Goal: Transaction & Acquisition: Purchase product/service

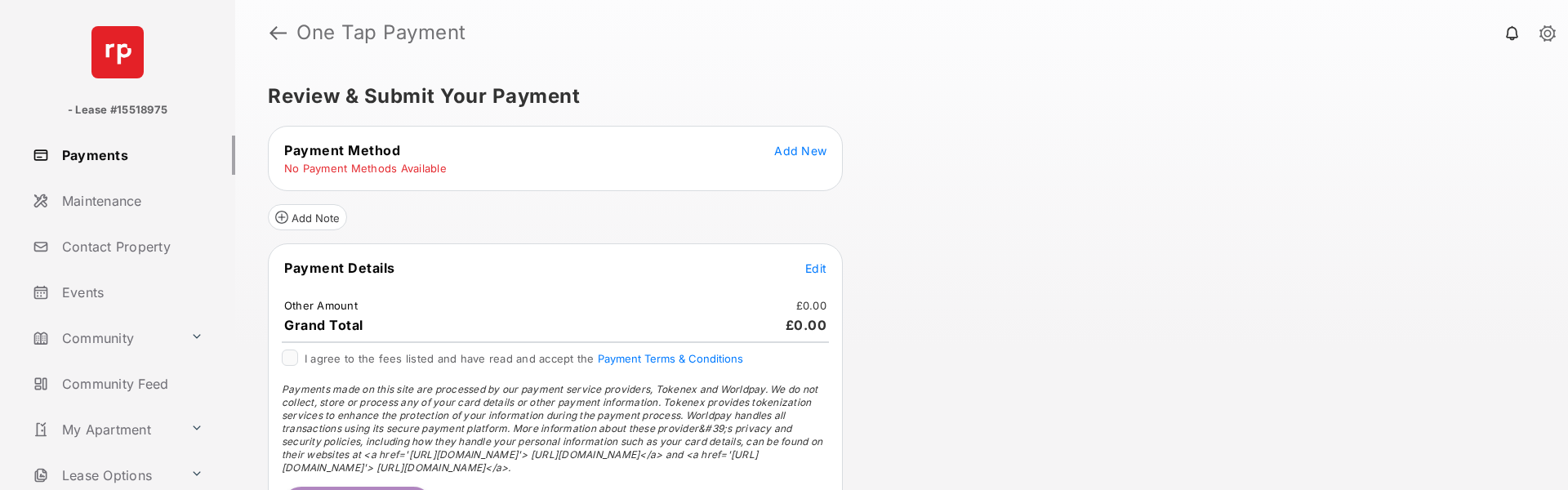
click at [797, 143] on button "Add New" at bounding box center [800, 151] width 52 height 16
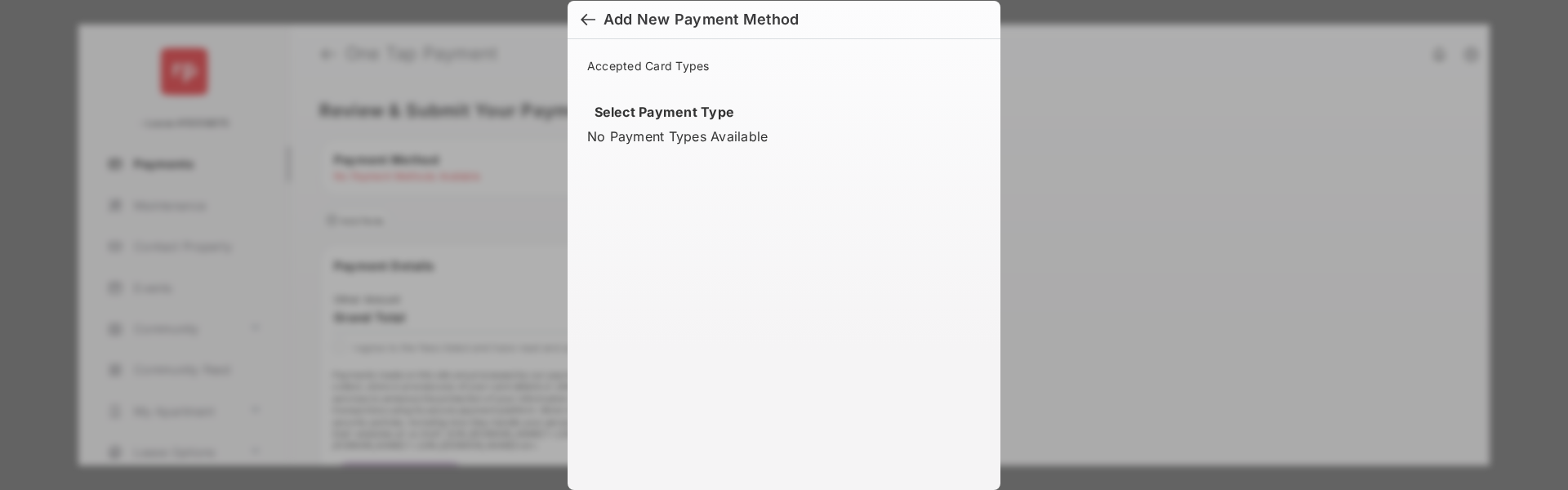
click at [587, 16] on div at bounding box center [587, 21] width 15 height 18
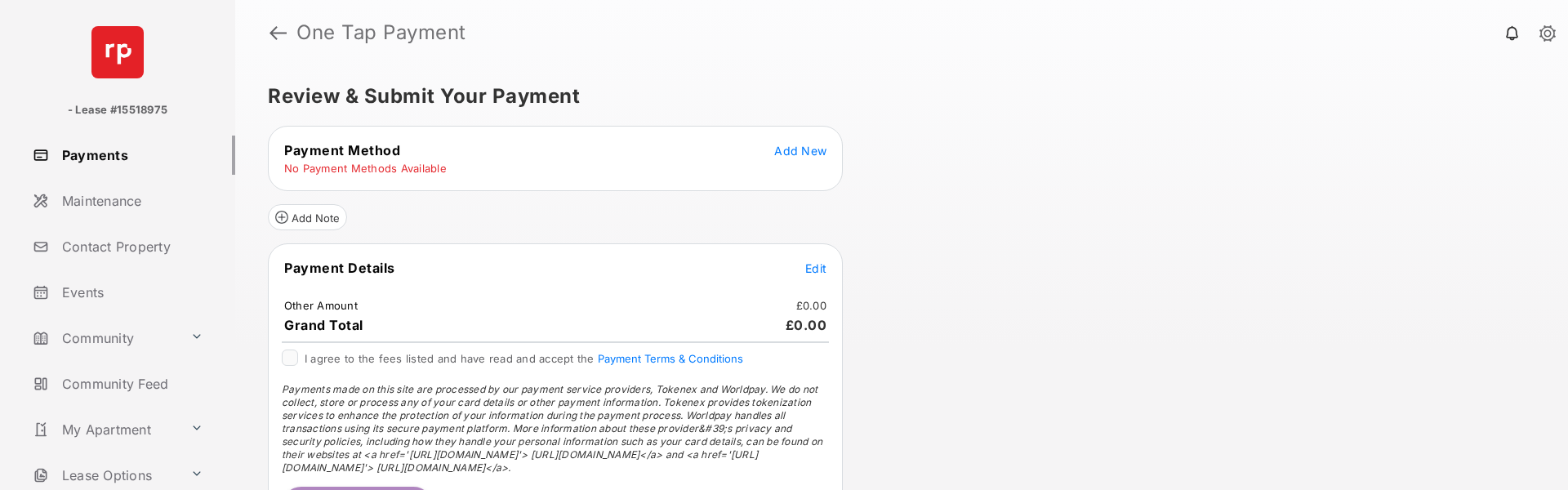
click at [814, 154] on span "Add New" at bounding box center [800, 151] width 52 height 14
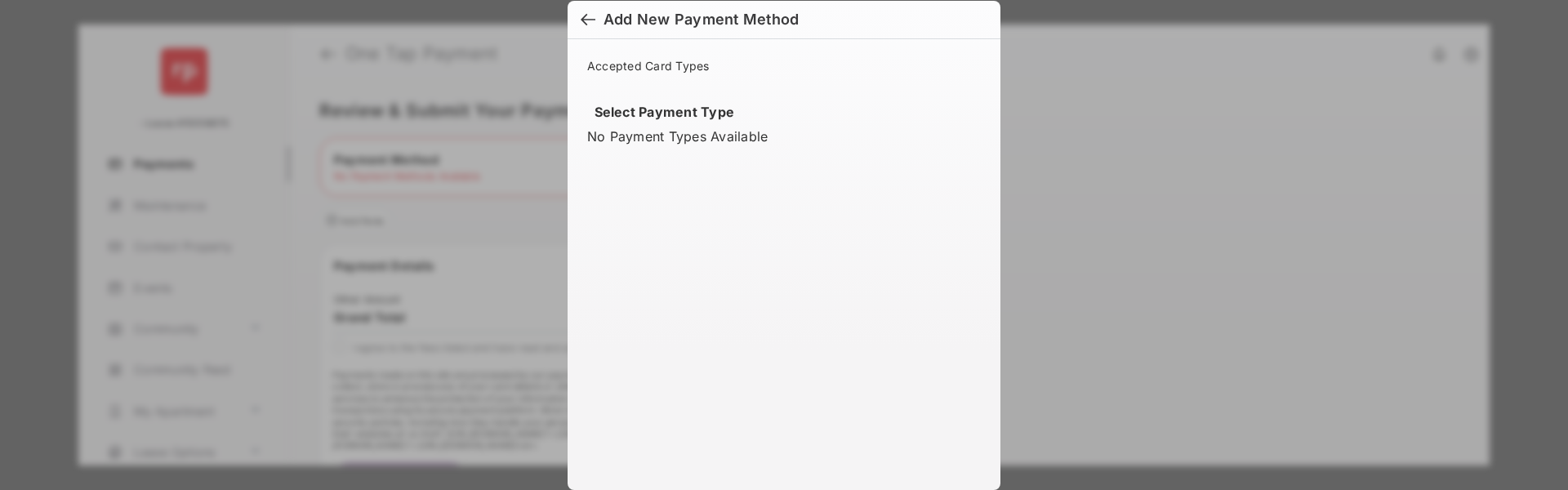
scroll to position [19, 0]
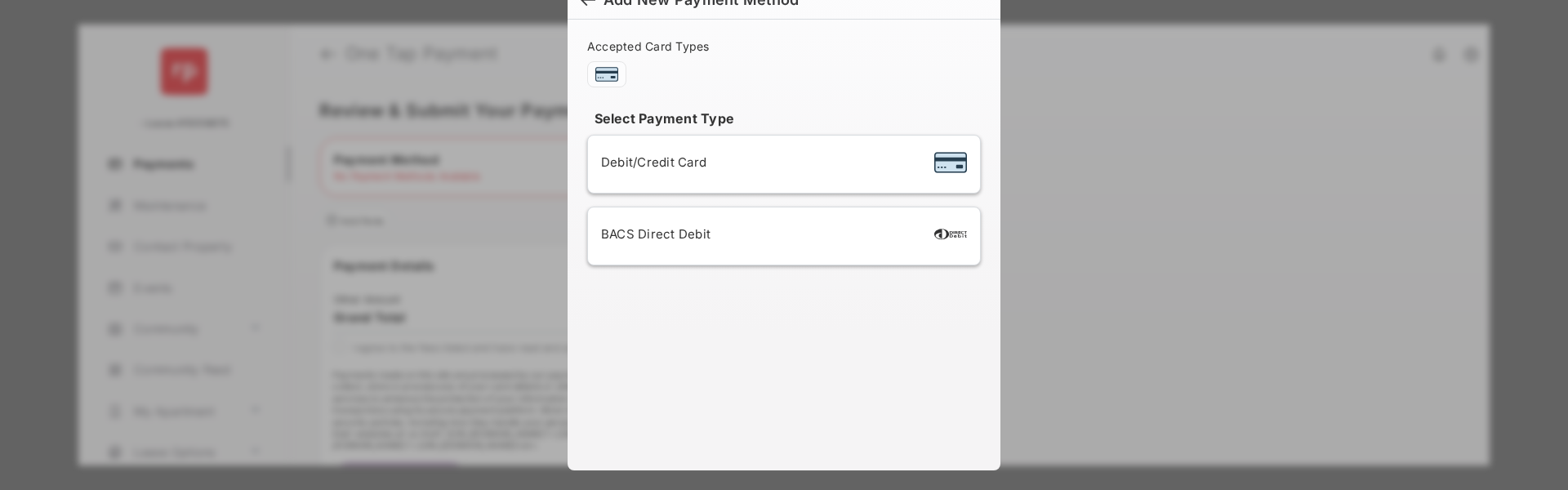
click at [690, 175] on div "Debit/Credit Card" at bounding box center [784, 164] width 366 height 31
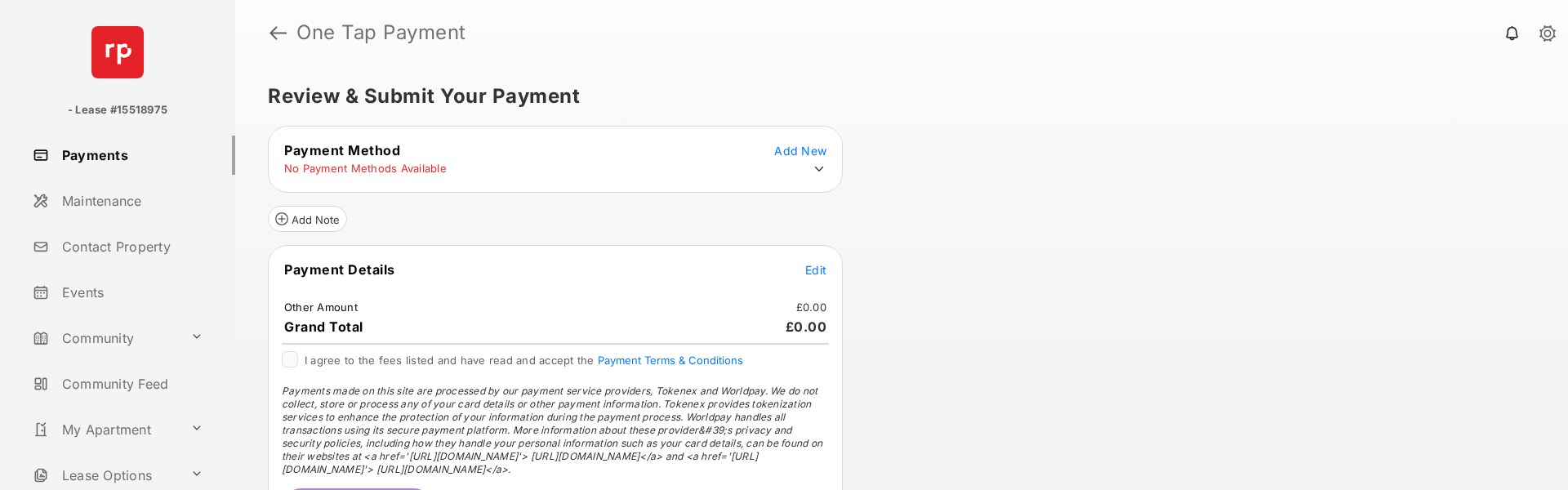
click at [824, 168] on icon at bounding box center [819, 169] width 15 height 15
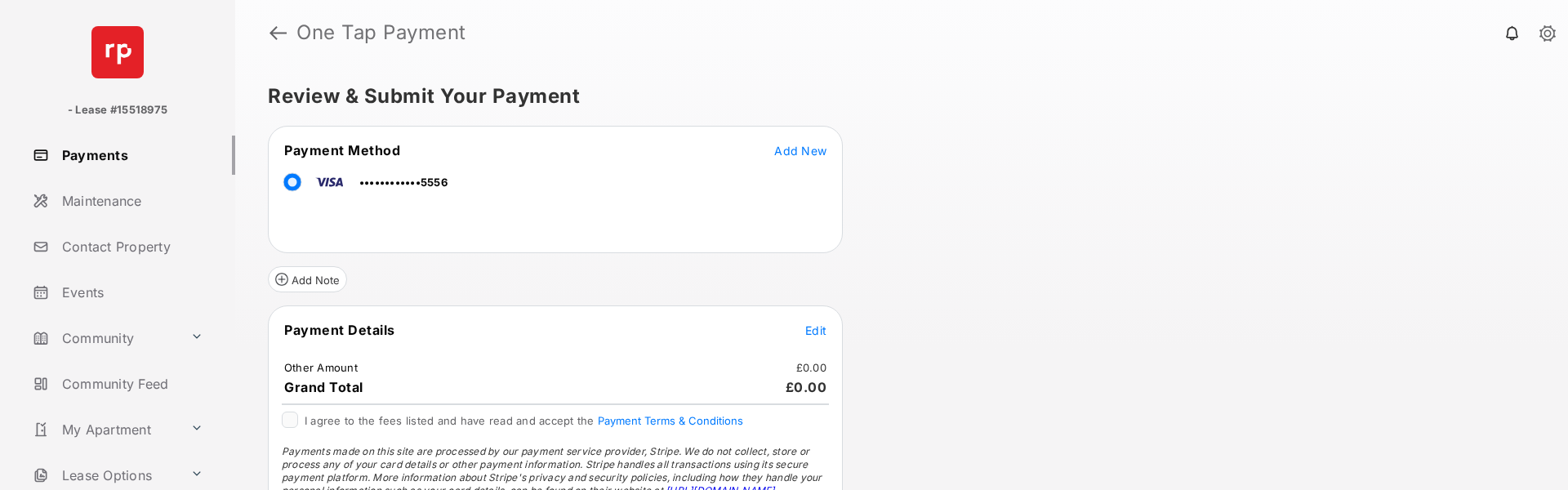
click at [290, 203] on div at bounding box center [556, 219] width 573 height 40
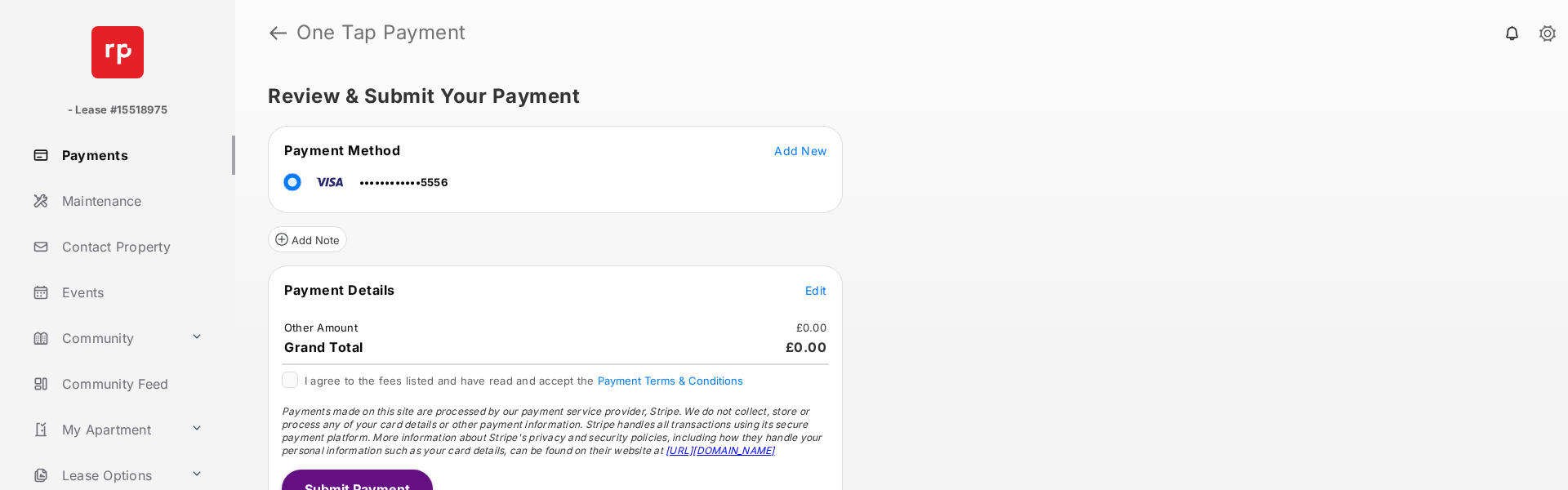
click at [823, 292] on span "Edit" at bounding box center [815, 290] width 21 height 14
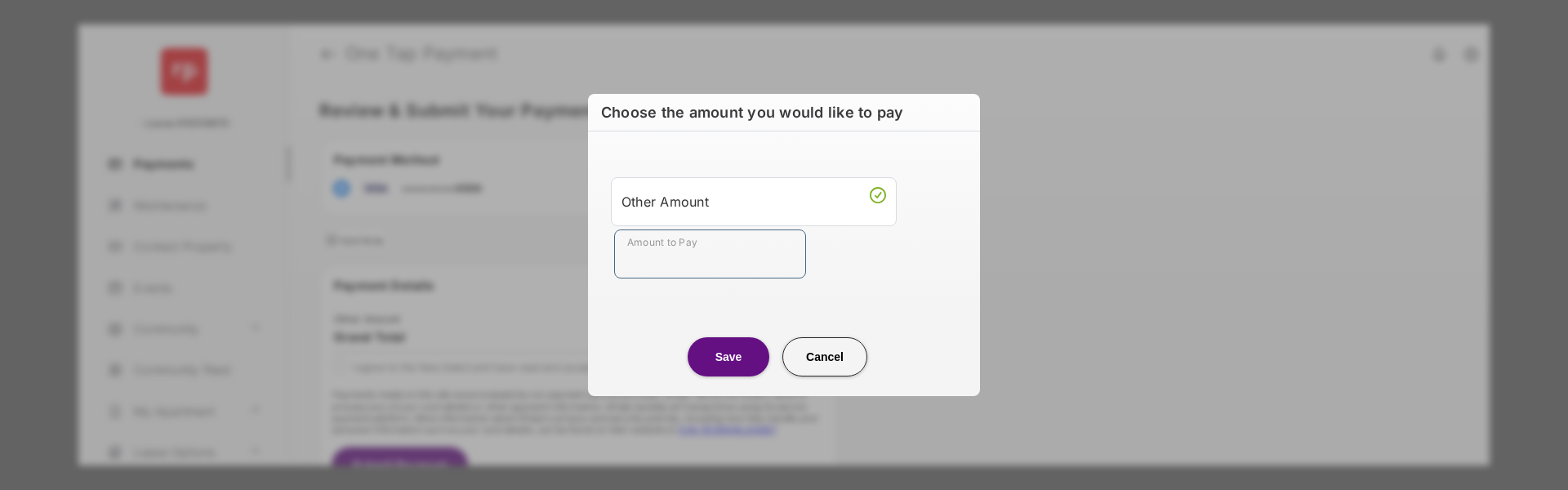
click at [735, 261] on input "Amount to Pay" at bounding box center [710, 255] width 192 height 49
type input "**"
click at [729, 354] on button "Save" at bounding box center [729, 357] width 82 height 39
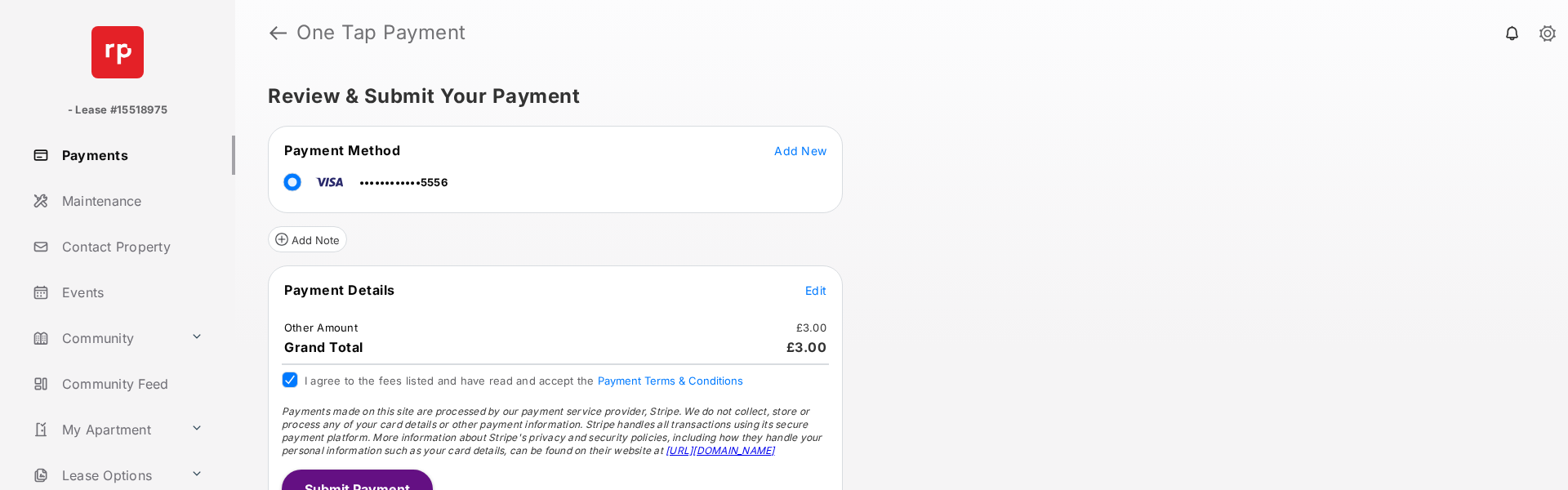
click at [328, 478] on button "Submit Payment" at bounding box center [358, 489] width 151 height 39
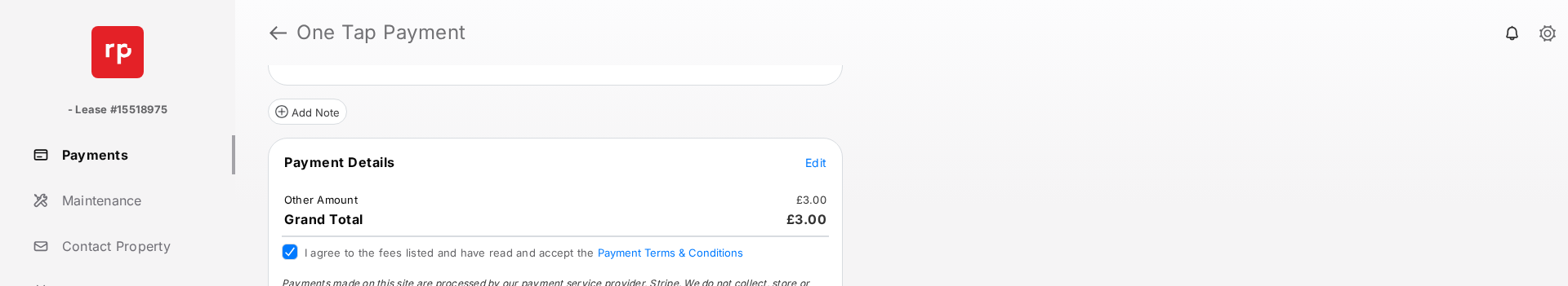
scroll to position [286, 0]
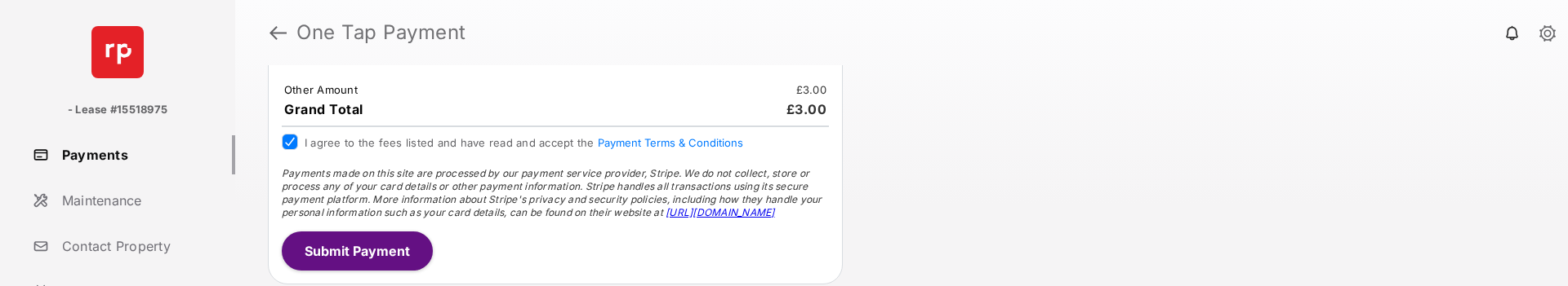
click at [355, 251] on button "Submit Payment" at bounding box center [358, 250] width 151 height 39
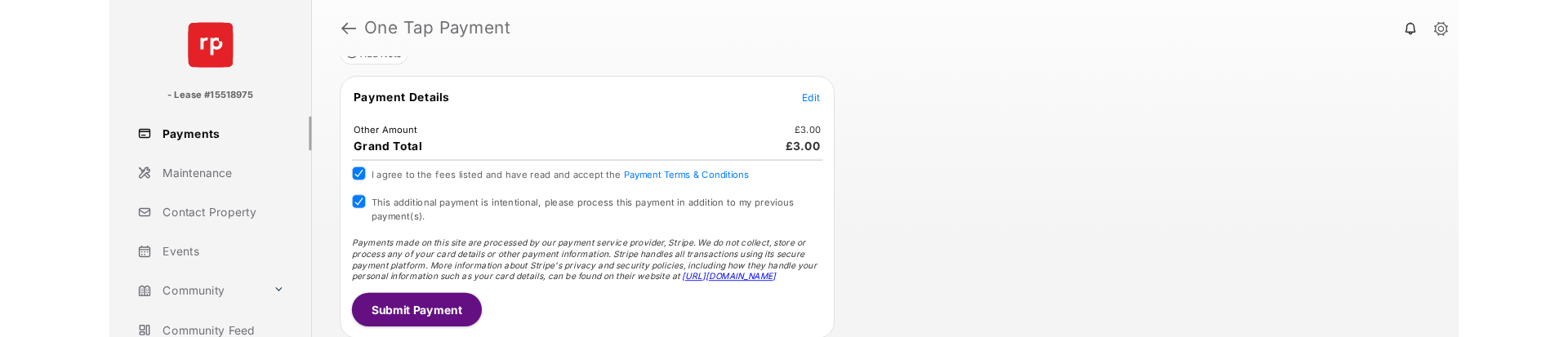
scroll to position [260, 0]
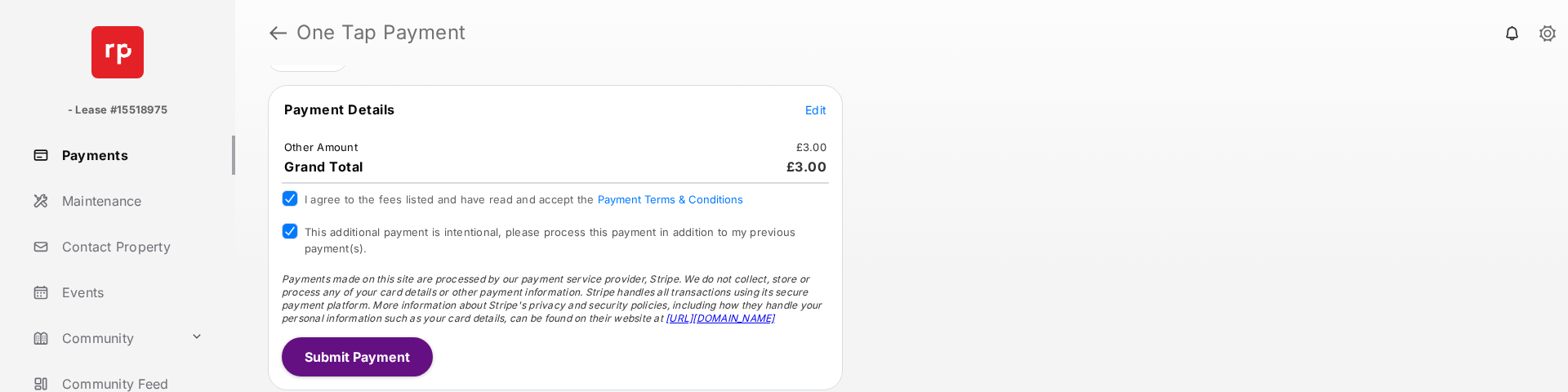
click at [355, 357] on button "Submit Payment" at bounding box center [358, 356] width 151 height 39
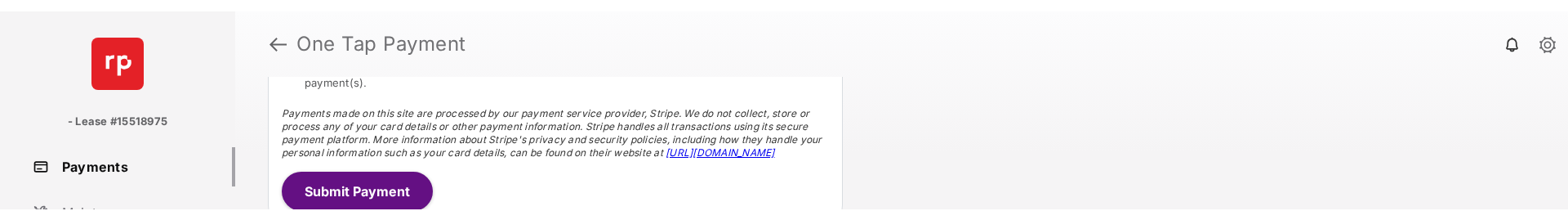
scroll to position [456, 0]
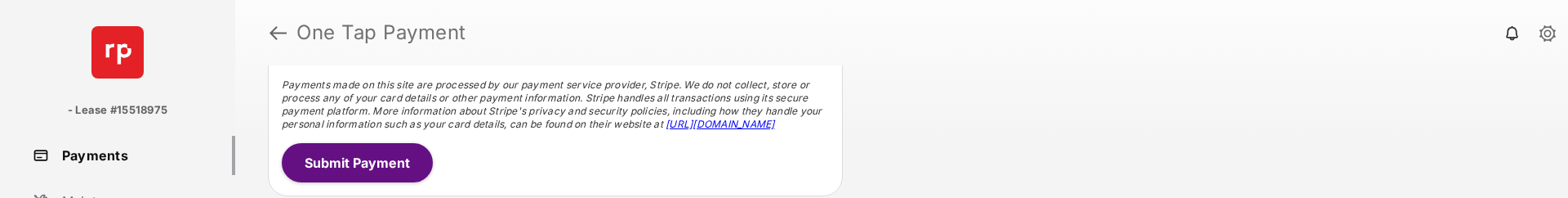
click at [348, 161] on button "Submit Payment" at bounding box center [358, 162] width 151 height 39
click at [369, 160] on button "Submit Payment" at bounding box center [358, 162] width 151 height 39
click at [391, 162] on button "Submit Payment" at bounding box center [358, 162] width 151 height 39
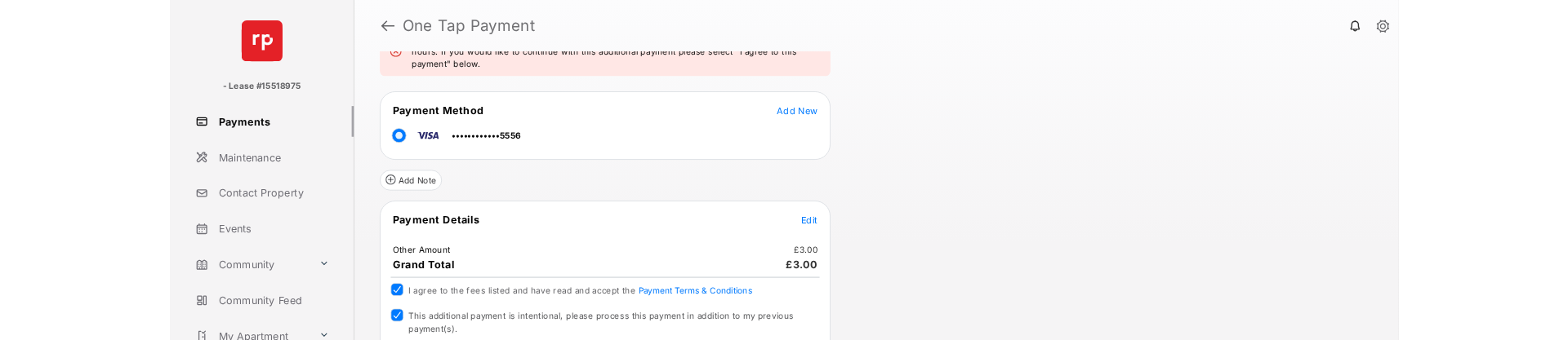
scroll to position [219, 0]
